Goal: Information Seeking & Learning: Learn about a topic

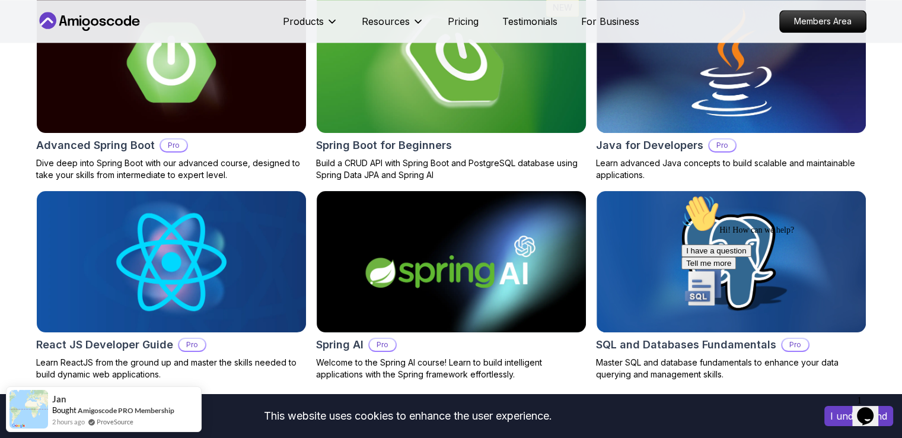
scroll to position [1341, 0]
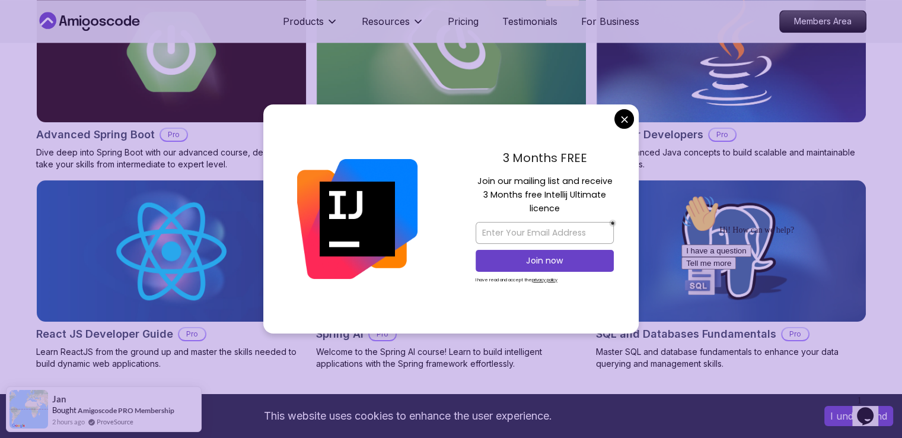
drag, startPoint x: 163, startPoint y: 65, endPoint x: 564, endPoint y: 130, distance: 406.9
click at [564, 130] on div "3 Months FREE Join our mailing list and receive 3 Months free Intellij Ultimate…" at bounding box center [545, 218] width 188 height 229
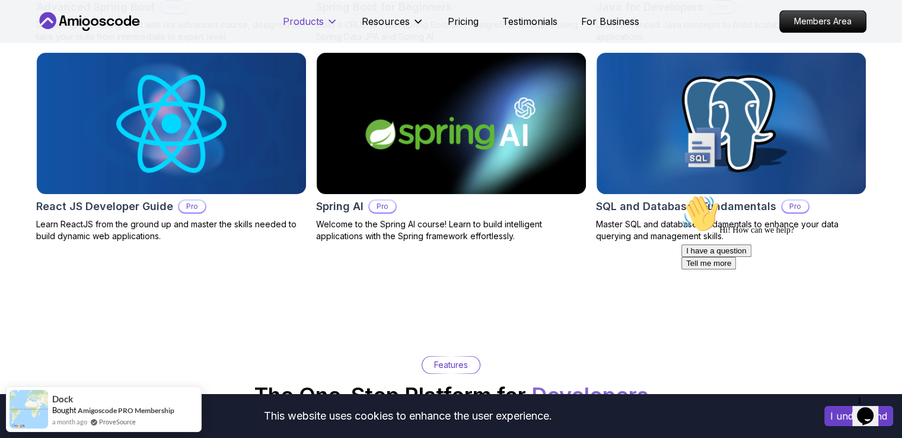
scroll to position [1867, 0]
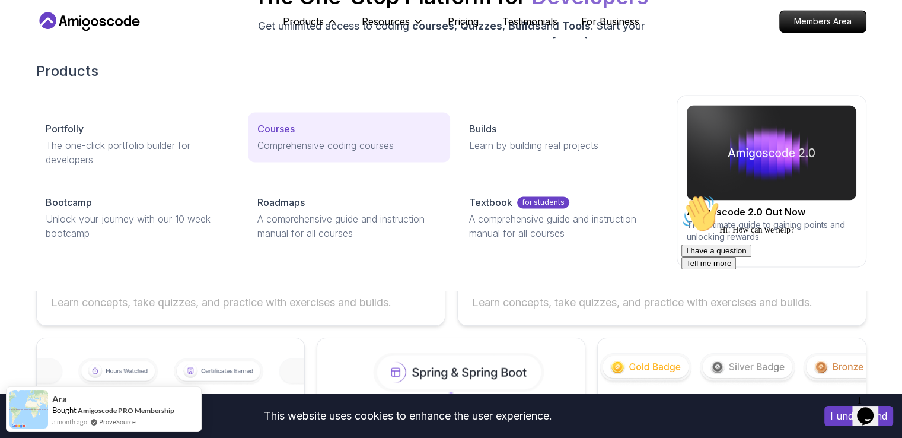
click at [299, 141] on p "Comprehensive coding courses" at bounding box center [348, 145] width 183 height 14
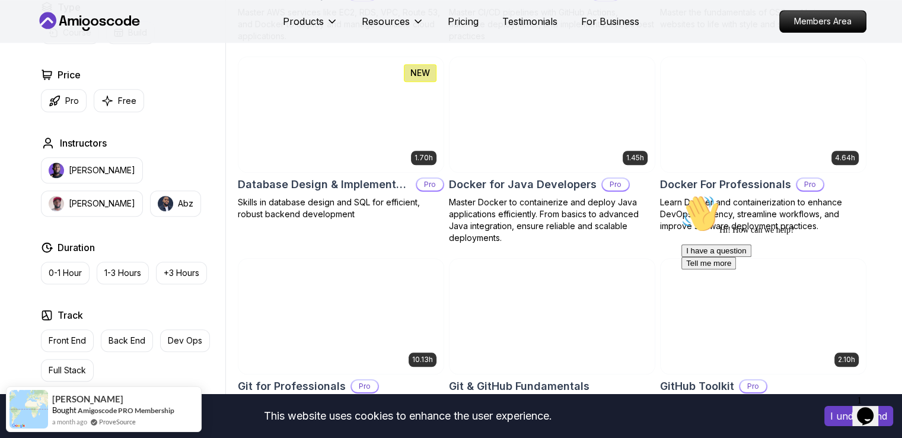
scroll to position [1060, 0]
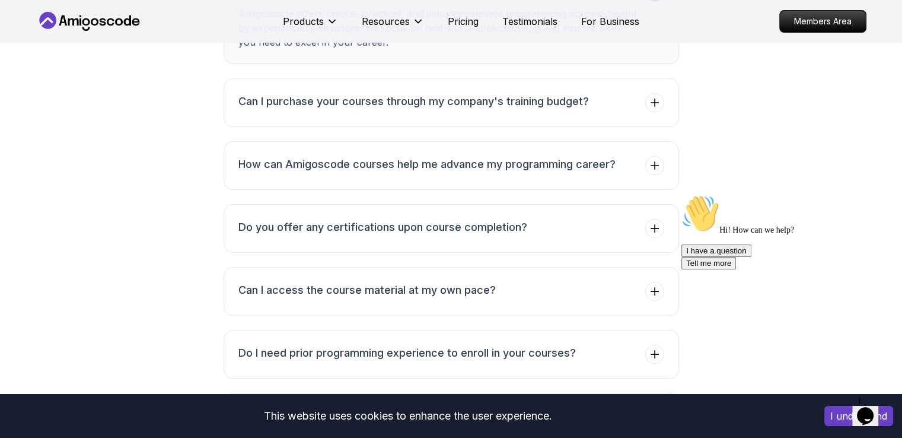
scroll to position [4775, 0]
click at [580, 231] on button "Do you offer any certifications upon course completion?" at bounding box center [452, 229] width 456 height 49
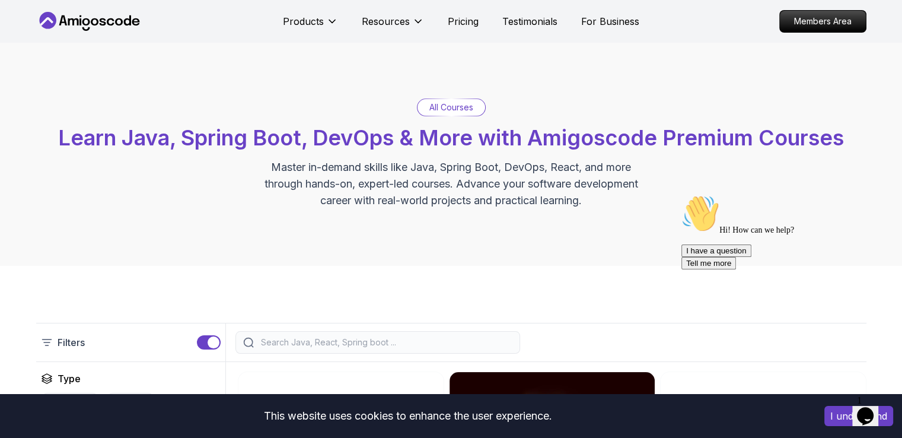
scroll to position [0, 0]
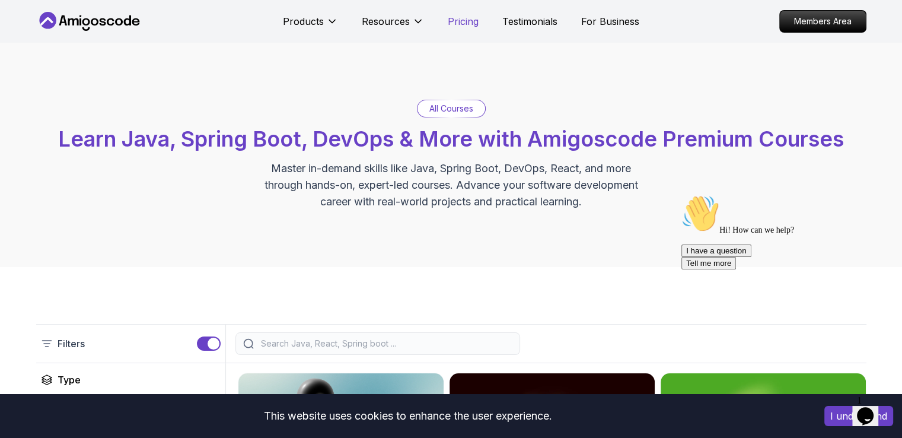
click at [472, 18] on p "Pricing" at bounding box center [463, 21] width 31 height 14
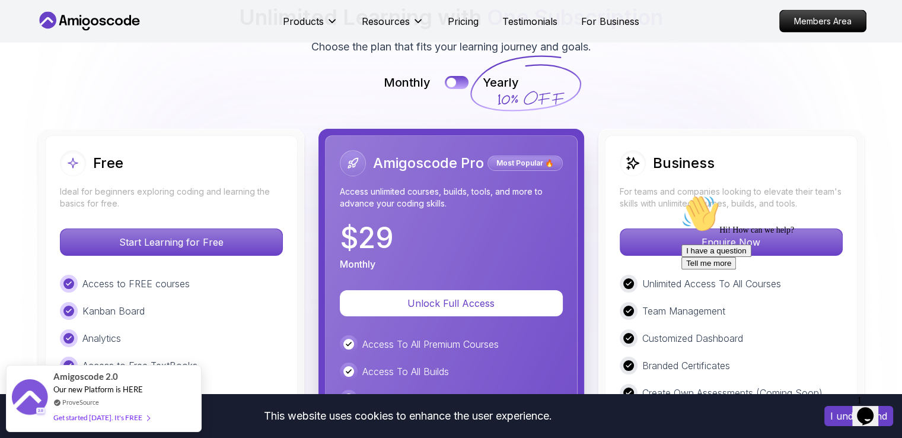
scroll to position [2657, 0]
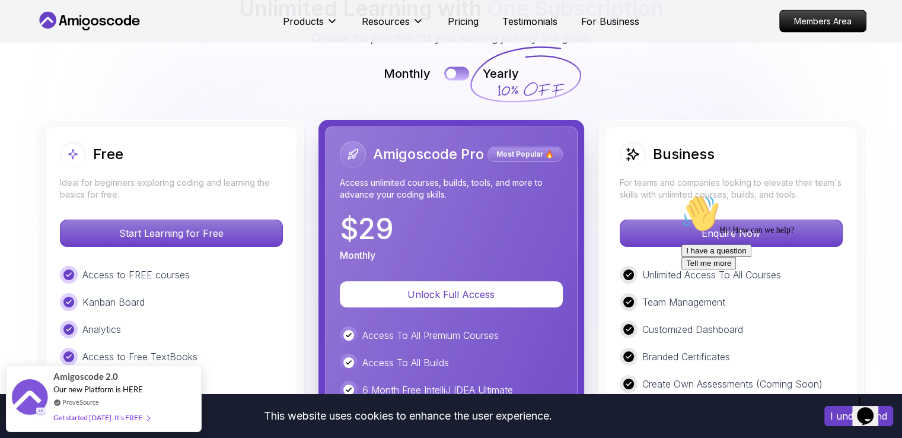
click at [459, 72] on button at bounding box center [456, 73] width 25 height 14
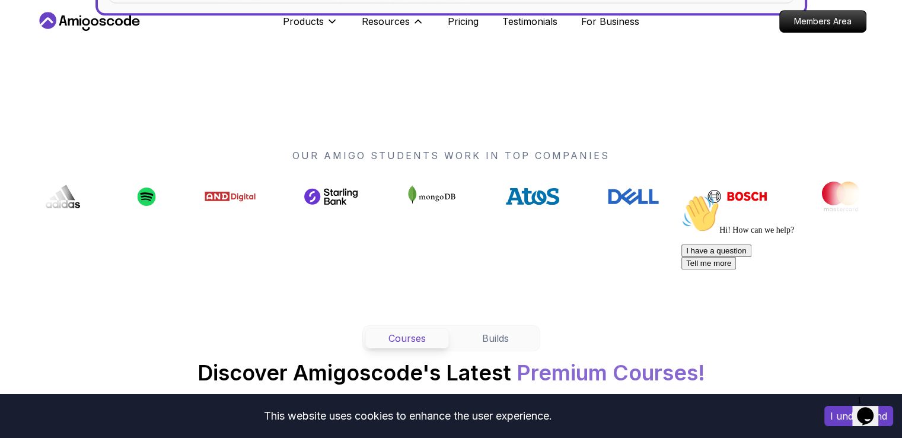
scroll to position [659, 0]
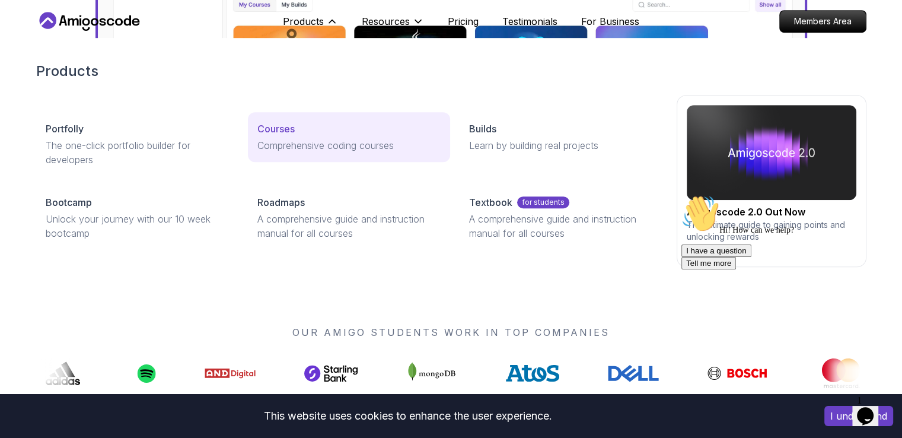
click at [281, 122] on p "Courses" at bounding box center [275, 129] width 37 height 14
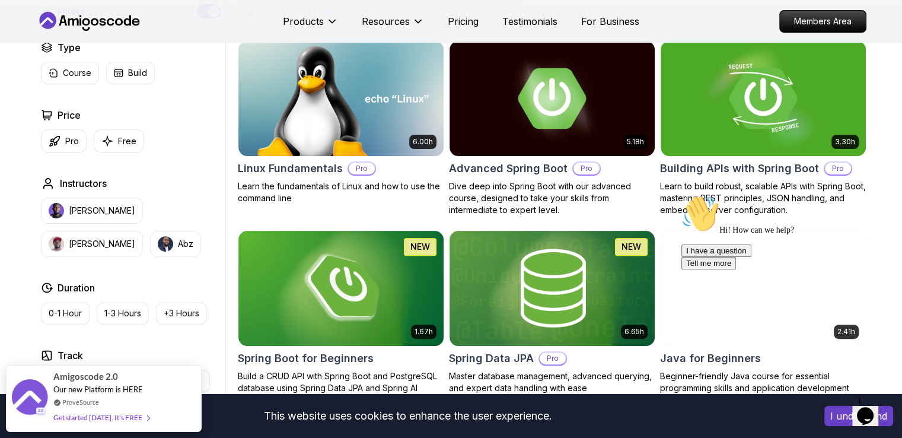
scroll to position [335, 0]
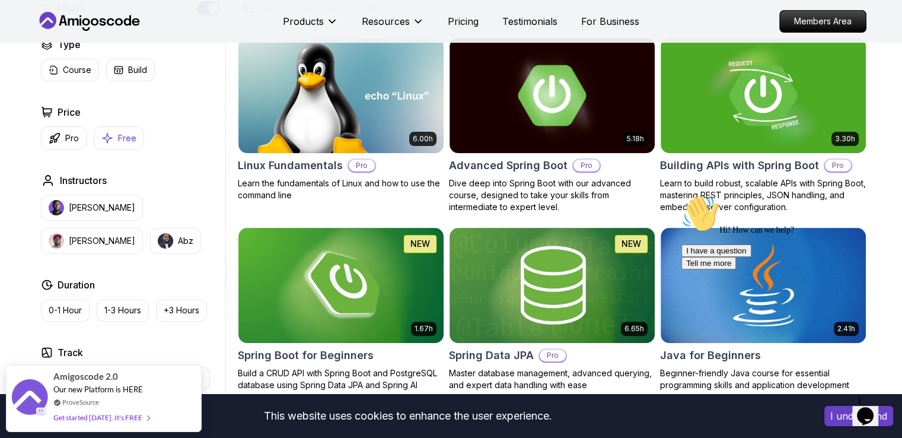
click at [112, 144] on button "Free" at bounding box center [119, 137] width 50 height 23
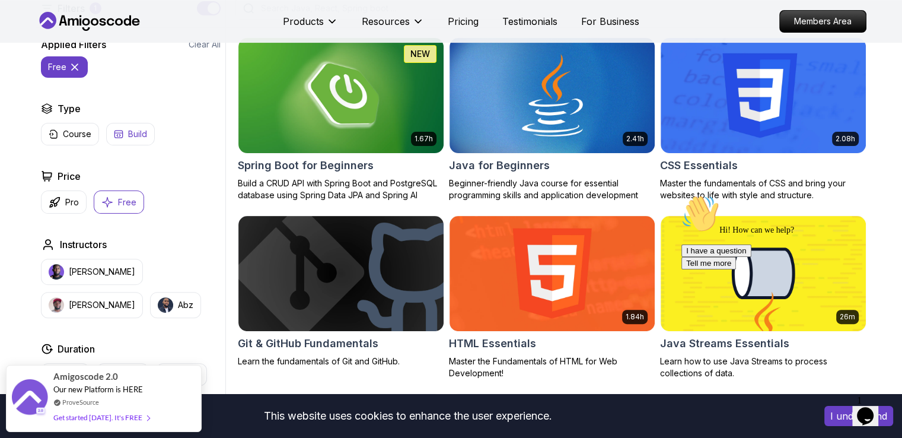
click at [126, 133] on button "Build" at bounding box center [130, 134] width 49 height 23
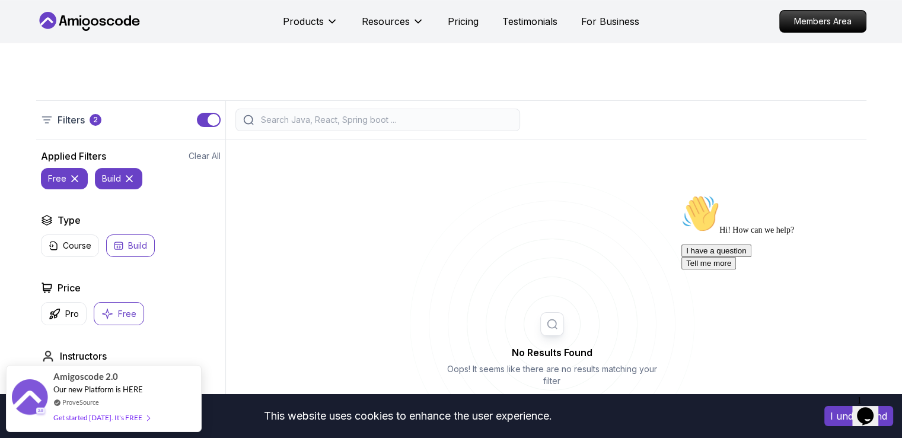
scroll to position [326, 0]
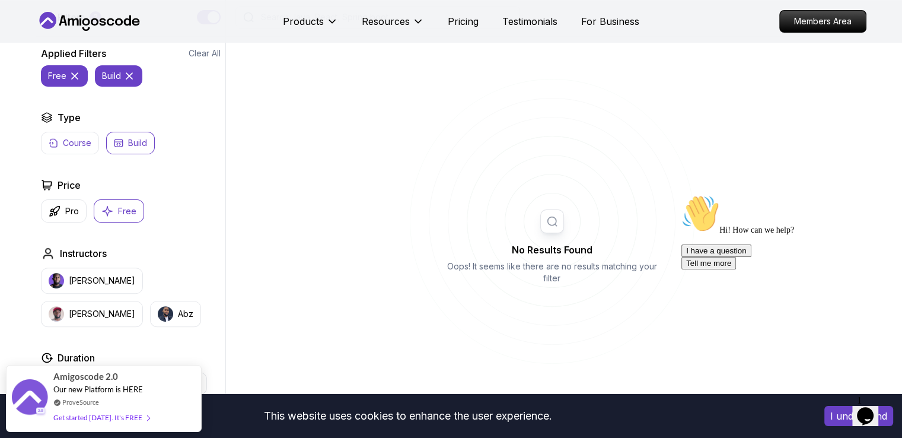
click at [75, 143] on p "Course" at bounding box center [77, 143] width 28 height 12
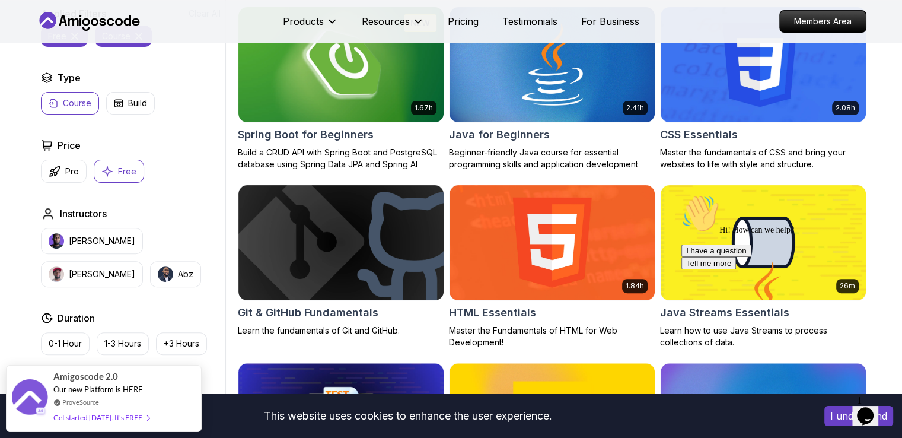
scroll to position [489, 0]
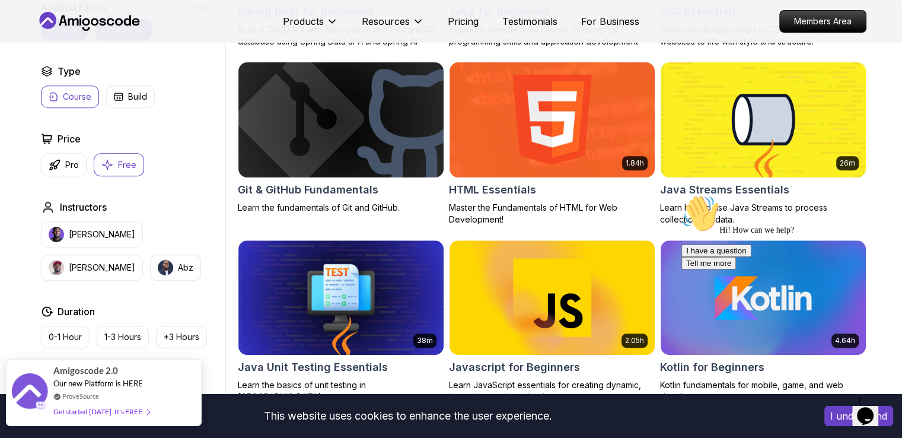
click at [109, 411] on div "Get started today. It's FREE" at bounding box center [101, 412] width 96 height 14
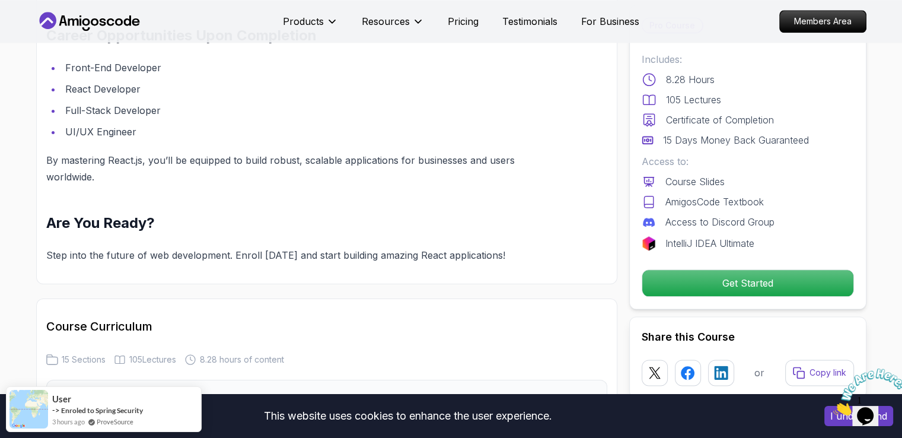
scroll to position [1414, 0]
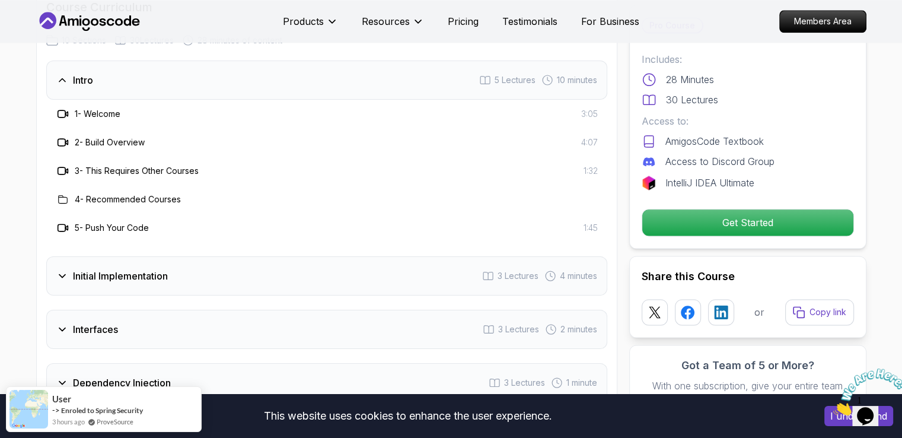
scroll to position [1513, 0]
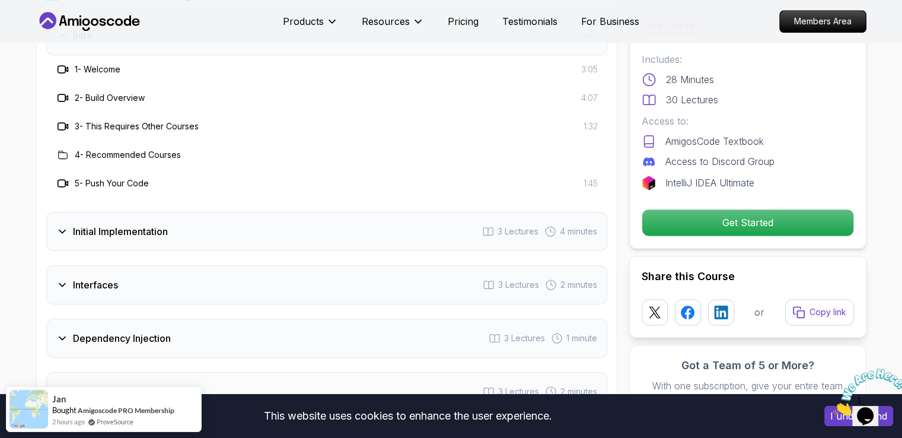
click at [57, 122] on icon at bounding box center [63, 126] width 12 height 12
click at [171, 128] on h3 "3 - This Requires Other Courses" at bounding box center [137, 126] width 124 height 12
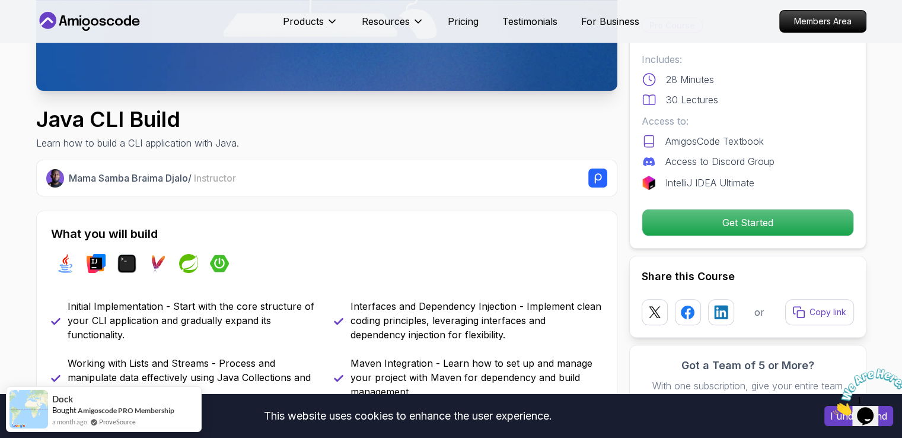
scroll to position [0, 0]
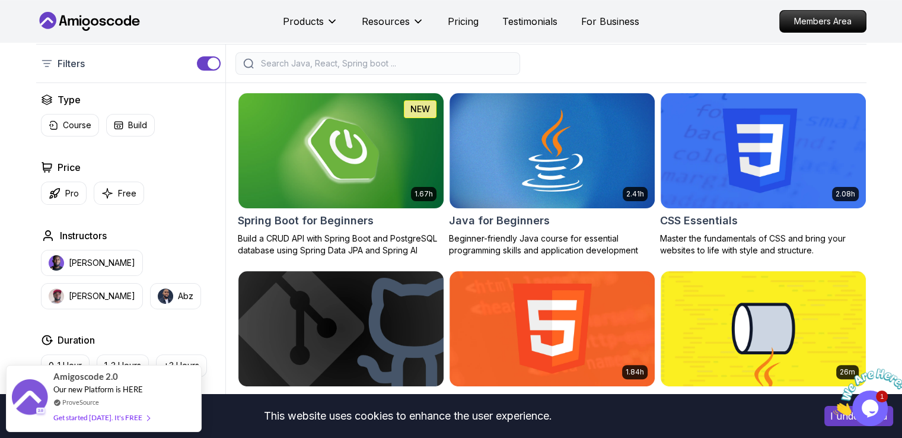
scroll to position [280, 0]
click at [119, 193] on p "Free" at bounding box center [127, 193] width 18 height 12
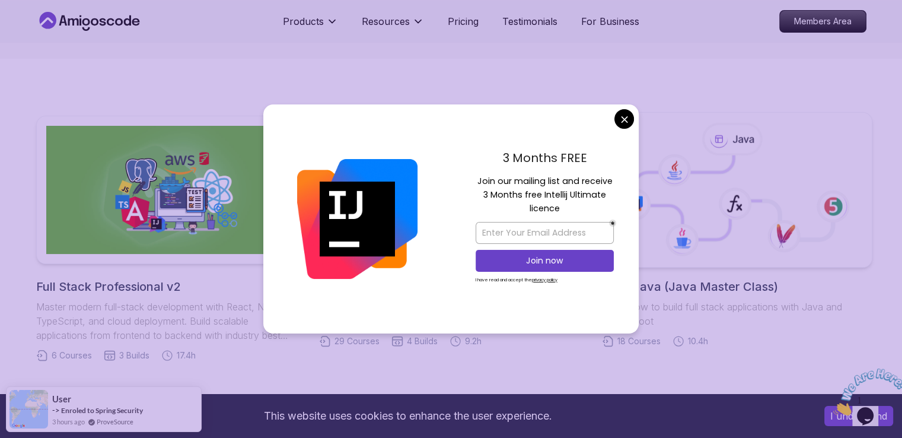
scroll to position [236, 0]
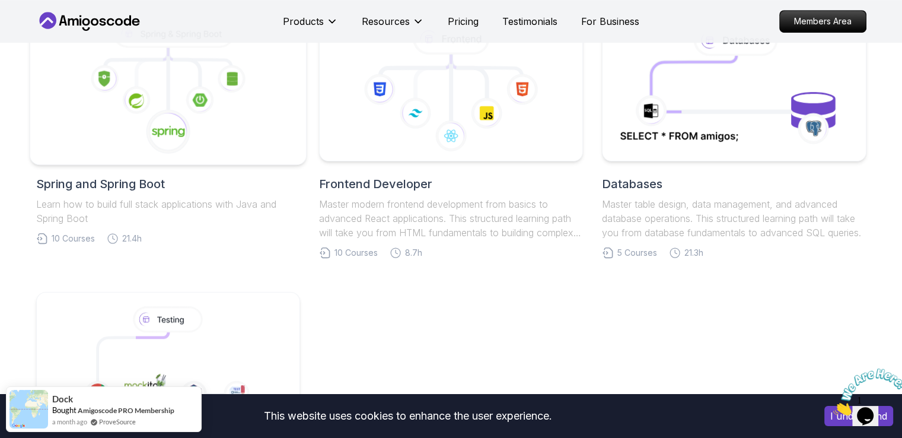
scroll to position [462, 0]
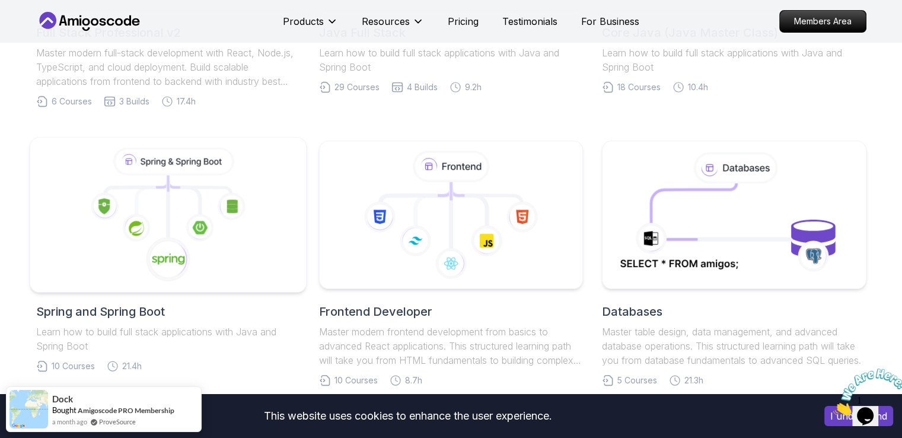
click at [186, 247] on icon at bounding box center [167, 259] width 45 height 45
click at [235, 203] on g at bounding box center [167, 216] width 159 height 138
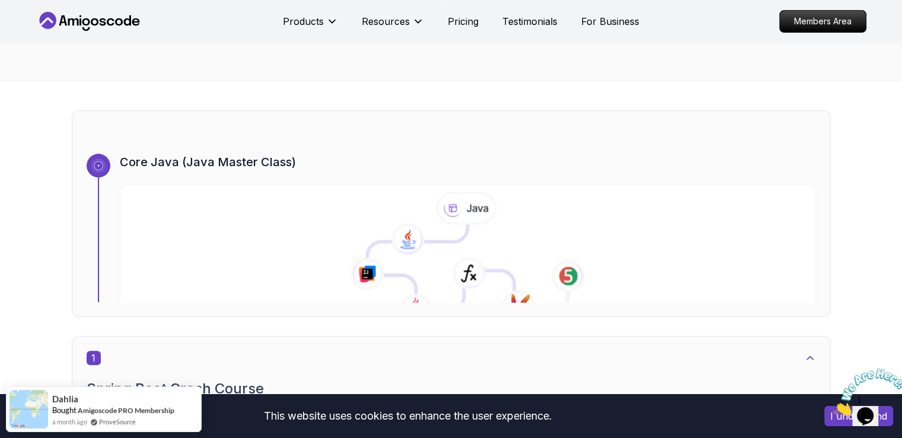
scroll to position [371, 0]
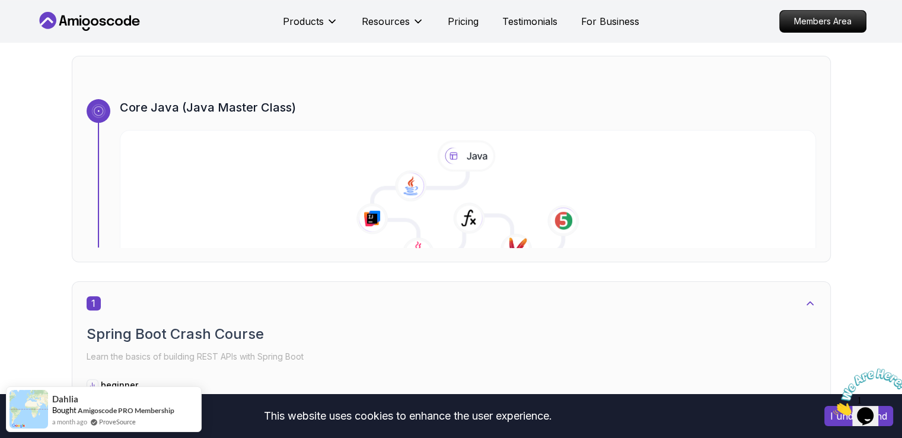
click at [103, 106] on icon at bounding box center [98, 111] width 11 height 11
click at [104, 105] on icon at bounding box center [98, 110] width 11 height 11
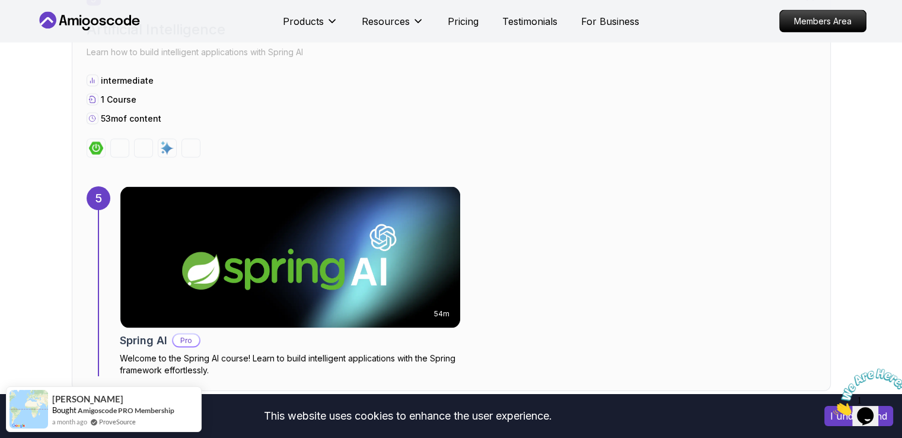
scroll to position [2683, 0]
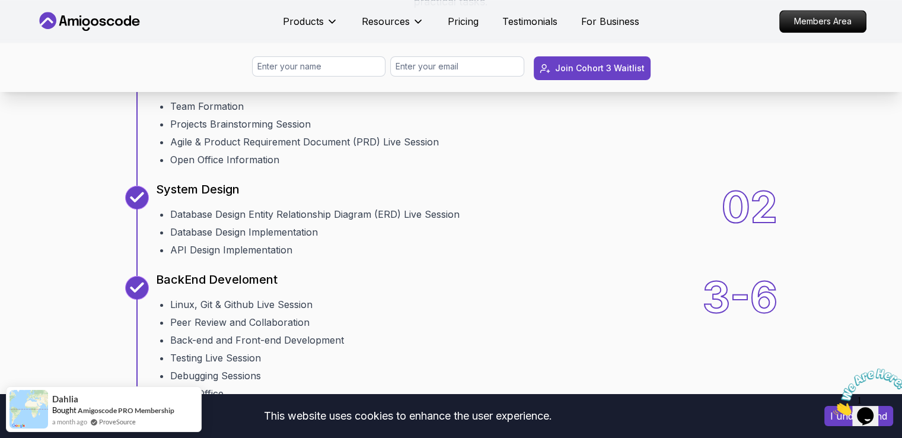
scroll to position [1489, 0]
